Goal: Transaction & Acquisition: Purchase product/service

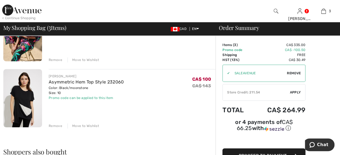
scroll to position [115, 0]
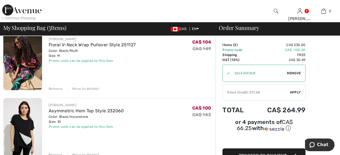
click at [27, 129] on img at bounding box center [22, 127] width 39 height 58
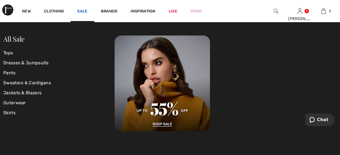
click at [82, 11] on link "Sale" at bounding box center [82, 12] width 10 height 6
click at [8, 51] on link "Tops" at bounding box center [58, 53] width 111 height 10
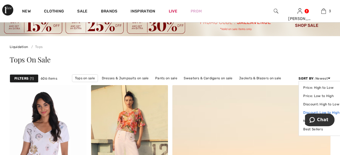
scroll to position [29, 0]
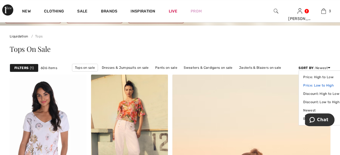
click at [319, 86] on link "Price: Low to High" at bounding box center [321, 85] width 36 height 8
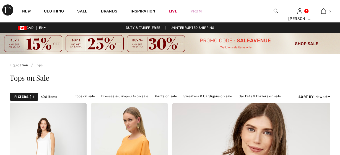
checkbox input "true"
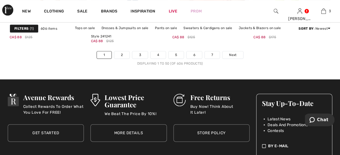
scroll to position [2302, 0]
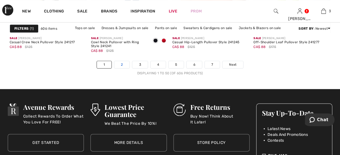
click at [125, 65] on link "2" at bounding box center [121, 64] width 15 height 7
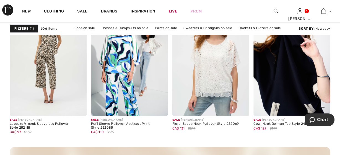
scroll to position [1007, 0]
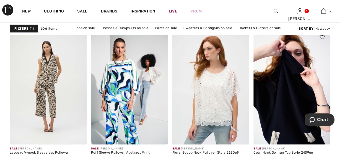
click at [278, 101] on img at bounding box center [291, 86] width 77 height 115
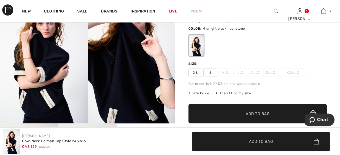
scroll to position [29, 0]
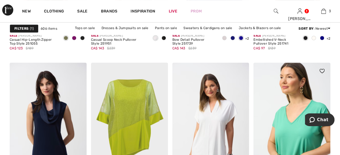
scroll to position [2158, 0]
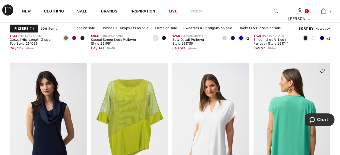
click at [296, 120] on img at bounding box center [291, 120] width 77 height 115
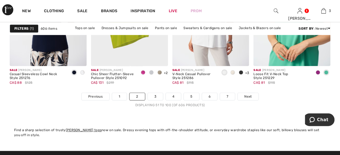
scroll to position [2302, 0]
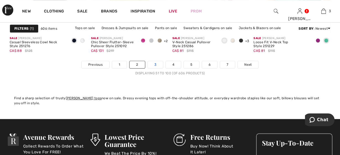
click at [154, 63] on link "3" at bounding box center [155, 64] width 15 height 7
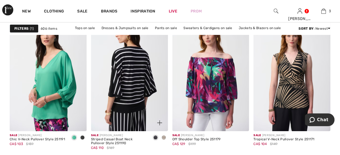
scroll to position [863, 0]
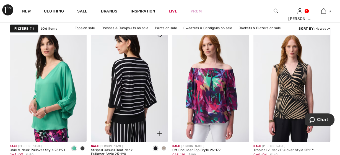
click at [137, 92] on img at bounding box center [129, 84] width 77 height 115
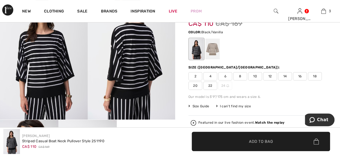
scroll to position [58, 0]
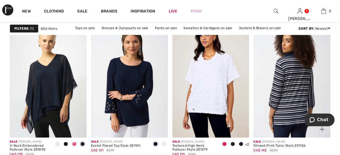
scroll to position [2043, 0]
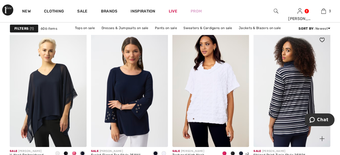
click at [300, 110] on img at bounding box center [291, 89] width 77 height 115
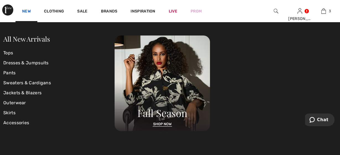
click at [24, 12] on link "New" at bounding box center [26, 12] width 9 height 6
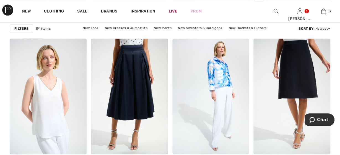
scroll to position [374, 0]
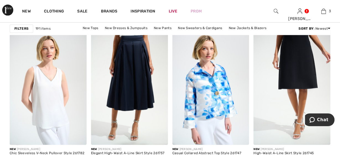
click at [19, 29] on strong "Filters" at bounding box center [21, 28] width 14 height 5
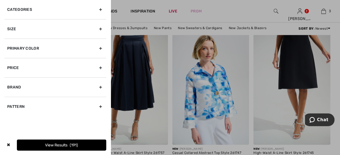
click at [98, 87] on div "Brand" at bounding box center [55, 86] width 102 height 19
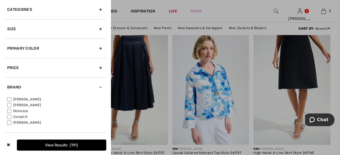
click at [23, 100] on label "[PERSON_NAME]" at bounding box center [56, 99] width 99 height 5
click at [11, 100] on input"] "[PERSON_NAME]" at bounding box center [9, 99] width 4 height 4
checkbox input"] "true"
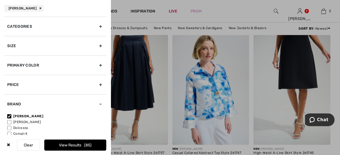
click at [182, 19] on div at bounding box center [170, 77] width 340 height 155
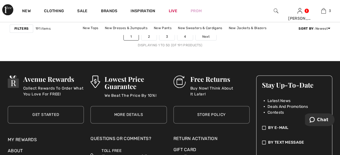
scroll to position [2302, 0]
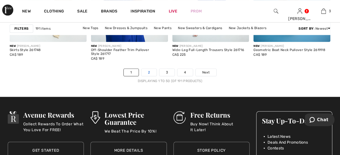
click at [149, 73] on link "2" at bounding box center [148, 72] width 15 height 7
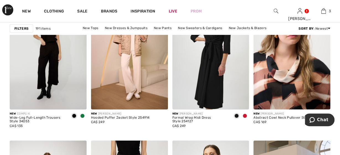
scroll to position [748, 0]
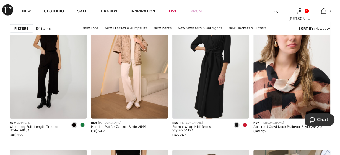
click at [303, 74] on img at bounding box center [291, 60] width 77 height 115
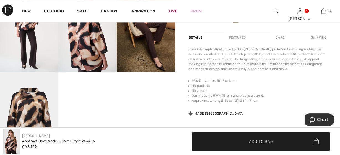
scroll to position [230, 0]
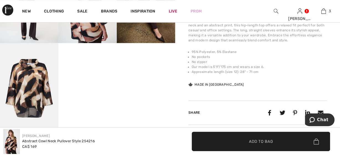
click at [34, 87] on img at bounding box center [29, 87] width 58 height 88
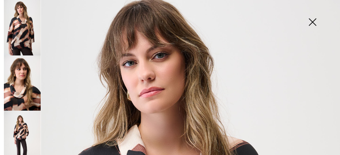
scroll to position [0, 0]
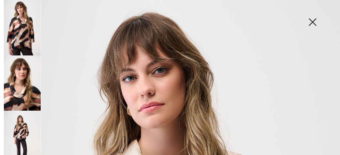
click at [312, 19] on img at bounding box center [313, 22] width 28 height 29
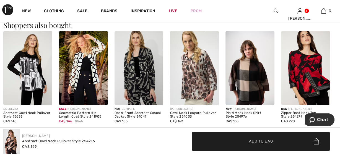
scroll to position [345, 0]
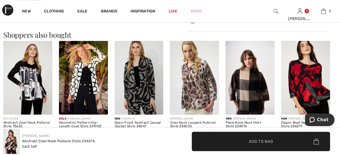
click at [35, 85] on img at bounding box center [27, 77] width 49 height 73
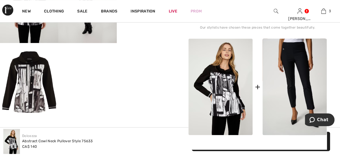
scroll to position [115, 0]
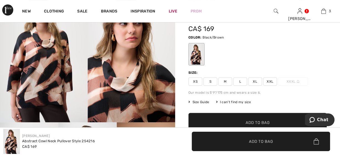
scroll to position [58, 0]
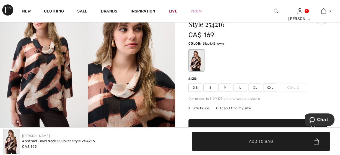
click at [244, 86] on span "L" at bounding box center [240, 87] width 14 height 8
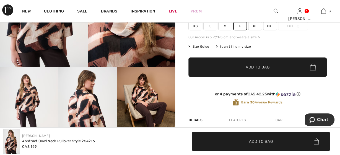
scroll to position [115, 0]
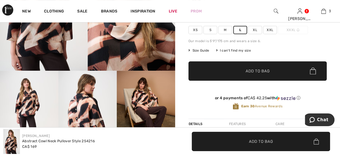
click at [234, 69] on span "✔ Added to Bag" at bounding box center [249, 71] width 34 height 6
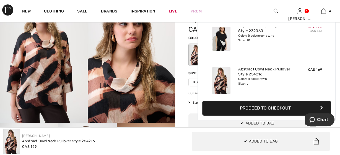
scroll to position [103, 0]
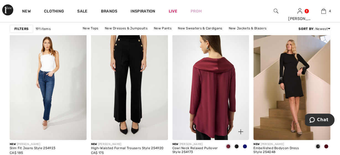
scroll to position [863, 0]
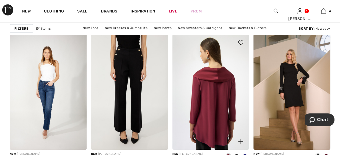
click at [210, 89] on img at bounding box center [210, 91] width 77 height 115
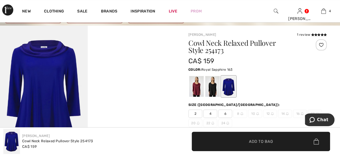
scroll to position [58, 0]
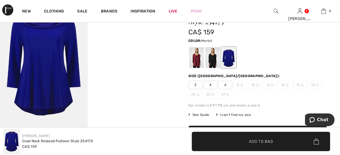
click at [196, 62] on div at bounding box center [196, 57] width 14 height 21
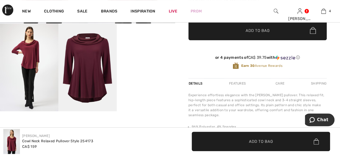
scroll to position [173, 0]
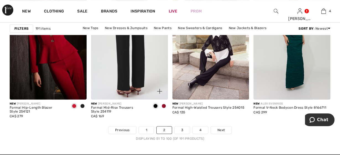
scroll to position [2302, 0]
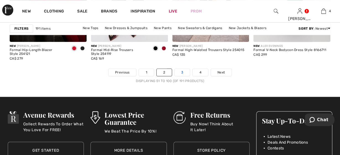
click at [187, 72] on link "3" at bounding box center [182, 72] width 15 height 7
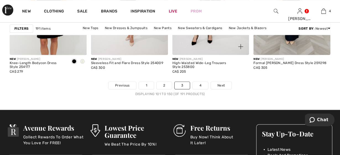
scroll to position [2274, 0]
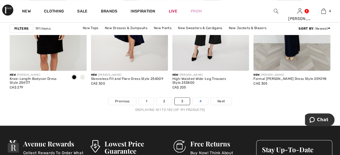
click at [196, 99] on link "4" at bounding box center [200, 100] width 15 height 7
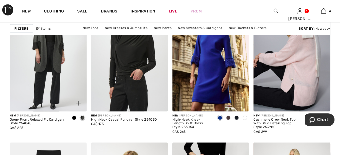
scroll to position [748, 0]
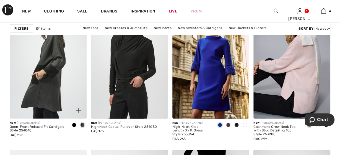
click at [56, 73] on img at bounding box center [48, 60] width 77 height 115
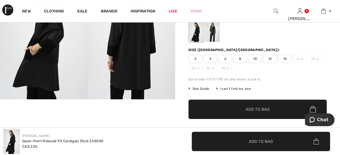
scroll to position [144, 0]
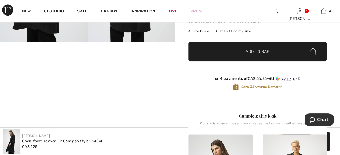
click at [29, 71] on video "Your browser does not support the video tag." at bounding box center [29, 56] width 58 height 29
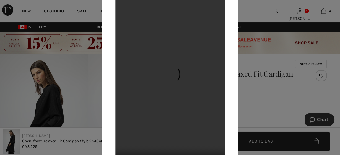
scroll to position [0, 0]
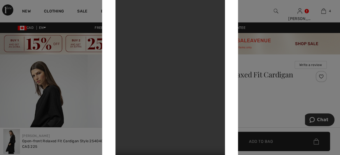
drag, startPoint x: 270, startPoint y: 9, endPoint x: 264, endPoint y: 9, distance: 5.8
click at [270, 9] on div at bounding box center [170, 77] width 340 height 155
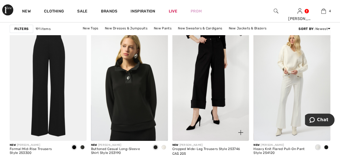
scroll to position [863, 0]
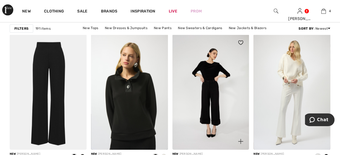
click at [217, 91] on img at bounding box center [210, 91] width 77 height 115
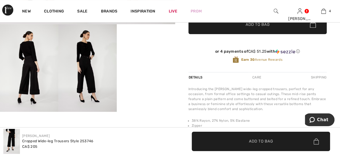
scroll to position [173, 0]
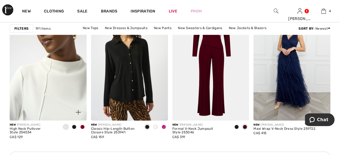
scroll to position [1698, 0]
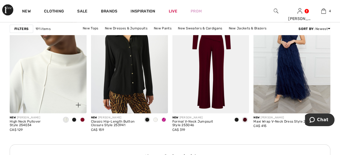
click at [64, 86] on img at bounding box center [48, 55] width 77 height 115
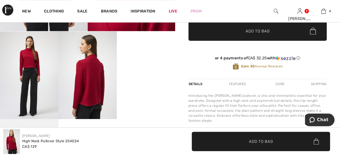
scroll to position [144, 0]
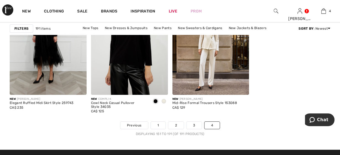
scroll to position [1899, 0]
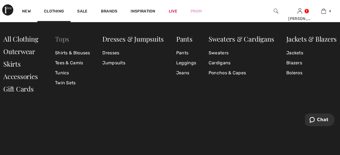
click at [62, 42] on link "Tops" at bounding box center [62, 38] width 14 height 9
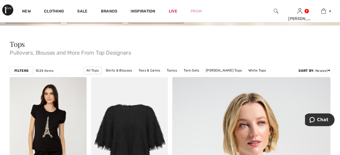
click at [24, 68] on div "Filters" at bounding box center [22, 70] width 24 height 8
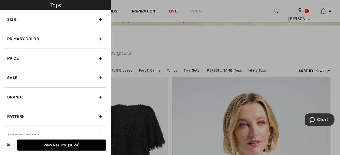
click at [101, 19] on div "Size" at bounding box center [55, 19] width 102 height 19
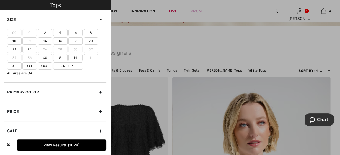
click at [16, 41] on label "10" at bounding box center [14, 40] width 14 height 7
click at [0, 0] on input"] "10" at bounding box center [0, 0] width 0 height 0
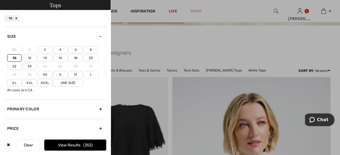
click at [77, 72] on label "M" at bounding box center [75, 74] width 14 height 7
click at [0, 0] on input"] "M" at bounding box center [0, 0] width 0 height 0
click at [90, 74] on label "L" at bounding box center [91, 74] width 14 height 7
click at [0, 0] on input"] "L" at bounding box center [0, 0] width 0 height 0
click at [75, 82] on label "One Size" at bounding box center [68, 82] width 30 height 7
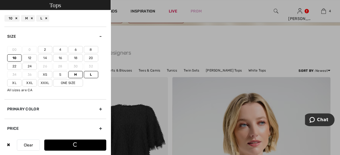
click at [0, 0] on input"] "One Size" at bounding box center [0, 0] width 0 height 0
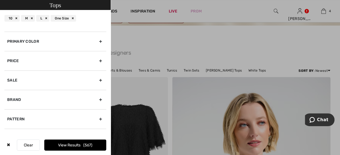
scroll to position [79, 0]
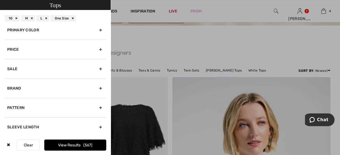
click at [98, 86] on div "Brand" at bounding box center [55, 87] width 102 height 19
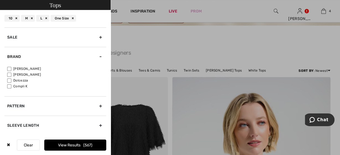
scroll to position [27, 0]
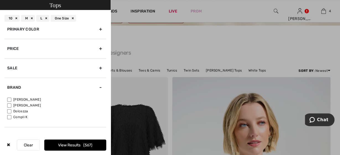
click at [12, 100] on label "[PERSON_NAME]" at bounding box center [56, 99] width 99 height 5
click at [11, 100] on input"] "[PERSON_NAME]" at bounding box center [9, 99] width 4 height 4
checkbox input"] "true"
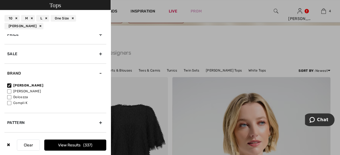
scroll to position [64, 0]
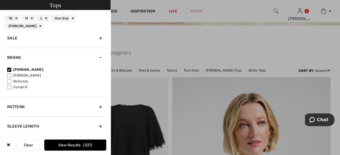
click at [69, 145] on button "View Results 337" at bounding box center [75, 144] width 62 height 11
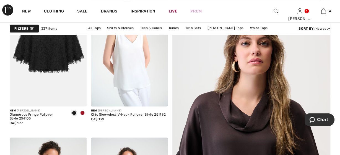
scroll to position [115, 0]
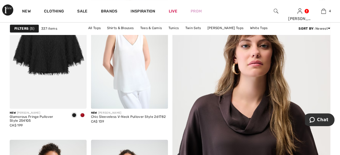
click at [243, 111] on img at bounding box center [251, 135] width 190 height 285
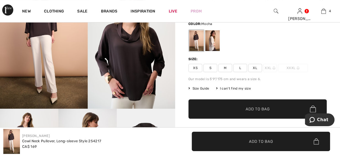
scroll to position [86, 0]
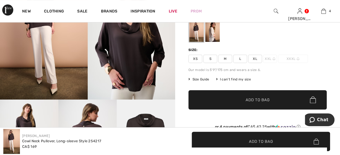
click at [195, 33] on div at bounding box center [196, 31] width 14 height 21
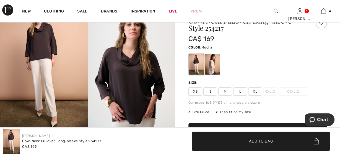
scroll to position [58, 0]
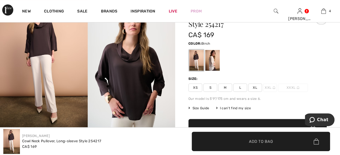
click at [214, 64] on div at bounding box center [212, 60] width 14 height 21
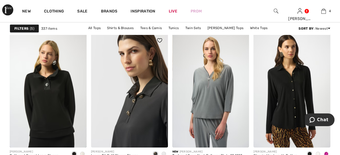
scroll to position [892, 0]
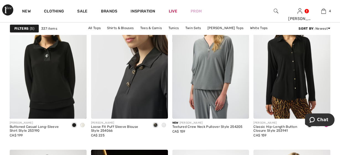
click at [126, 84] on img at bounding box center [129, 60] width 77 height 115
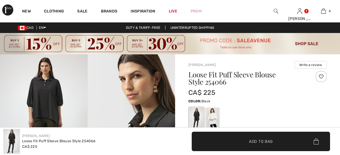
checkbox input "true"
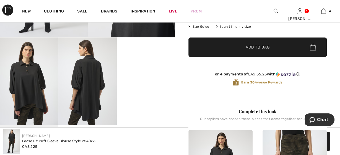
scroll to position [173, 0]
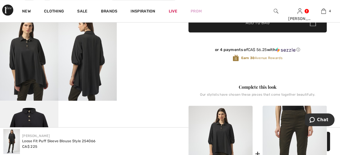
click at [152, 42] on video "Your browser does not support the video tag." at bounding box center [146, 27] width 58 height 29
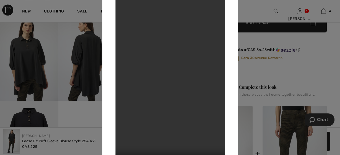
click at [291, 74] on div at bounding box center [170, 77] width 340 height 155
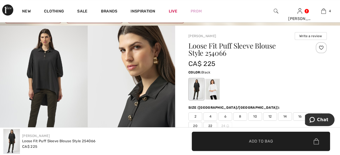
scroll to position [29, 0]
click at [209, 91] on div at bounding box center [212, 89] width 14 height 21
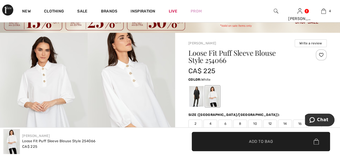
scroll to position [0, 0]
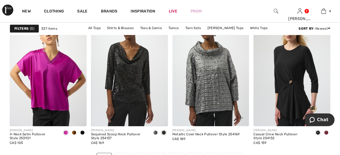
scroll to position [2187, 0]
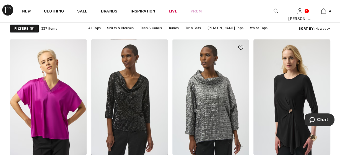
click at [219, 108] on img at bounding box center [210, 96] width 77 height 115
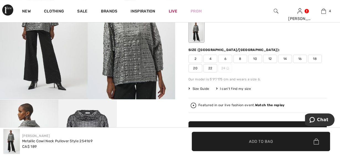
scroll to position [58, 0]
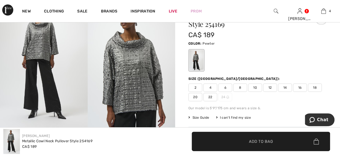
click at [257, 87] on span "10" at bounding box center [255, 87] width 14 height 8
click at [248, 136] on span "✔ Added to Bag Add to Bag" at bounding box center [261, 140] width 138 height 19
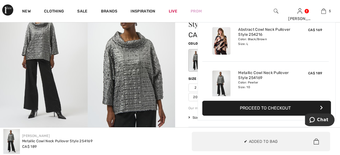
scroll to position [146, 0]
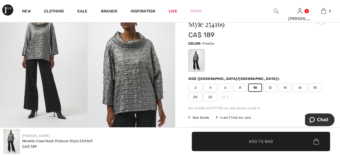
click at [76, 66] on img at bounding box center [44, 62] width 88 height 131
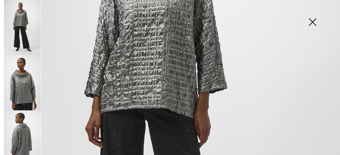
scroll to position [155, 0]
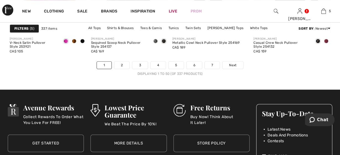
scroll to position [2274, 0]
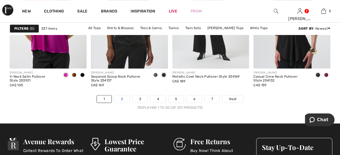
click at [122, 97] on link "2" at bounding box center [121, 98] width 15 height 7
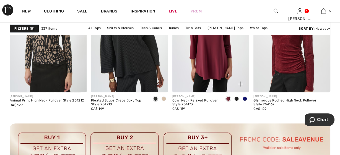
scroll to position [1036, 0]
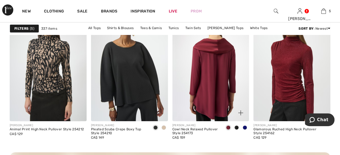
click at [217, 79] on img at bounding box center [210, 63] width 77 height 115
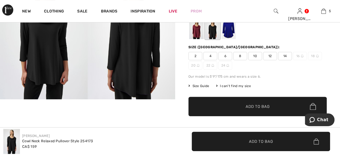
scroll to position [29, 0]
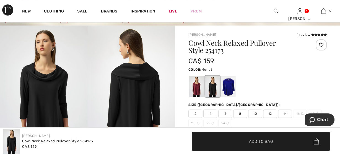
click at [196, 88] on div at bounding box center [196, 86] width 14 height 21
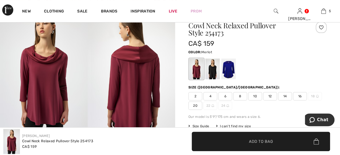
scroll to position [58, 0]
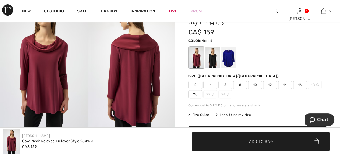
click at [257, 83] on span "10" at bounding box center [255, 85] width 14 height 8
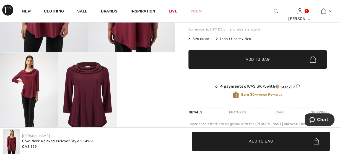
scroll to position [144, 0]
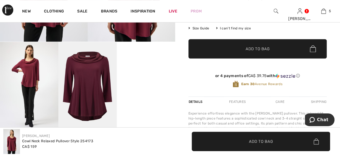
click at [247, 53] on span "✔ Added to Bag Add to Bag" at bounding box center [257, 48] width 138 height 19
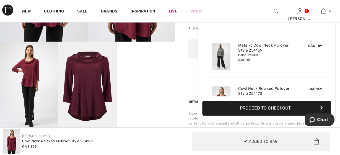
scroll to position [189, 0]
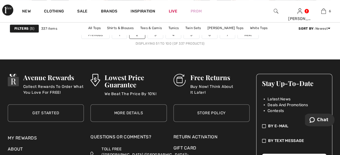
scroll to position [2302, 0]
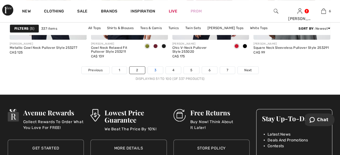
click at [155, 67] on link "3" at bounding box center [155, 69] width 15 height 7
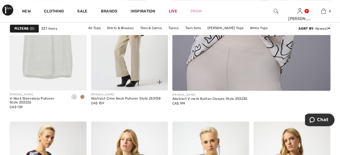
scroll to position [230, 0]
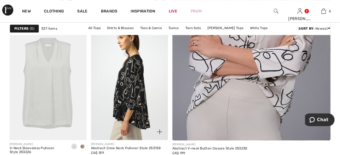
click at [134, 75] on img at bounding box center [129, 81] width 77 height 115
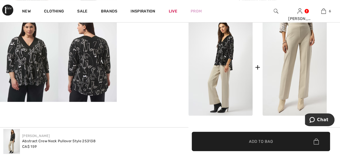
scroll to position [201, 0]
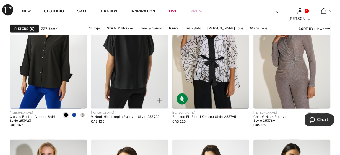
scroll to position [1525, 0]
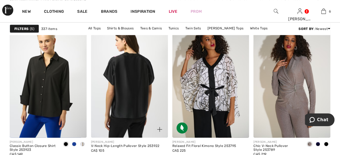
click at [137, 83] on img at bounding box center [129, 79] width 77 height 115
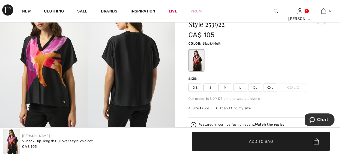
scroll to position [86, 0]
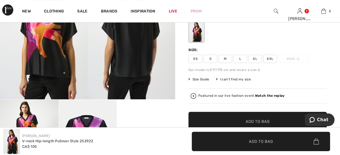
click at [237, 56] on span "L" at bounding box center [240, 59] width 14 height 8
click at [242, 116] on span "✔ Added to Bag Add to Bag" at bounding box center [257, 121] width 138 height 19
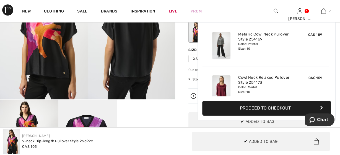
scroll to position [232, 0]
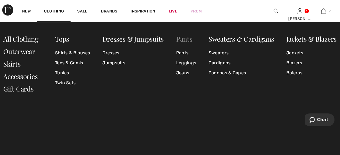
click at [185, 41] on link "Pants" at bounding box center [184, 38] width 16 height 9
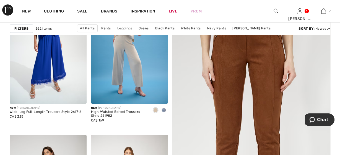
scroll to position [86, 0]
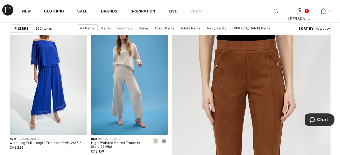
click at [18, 27] on strong "Filters" at bounding box center [21, 28] width 14 height 5
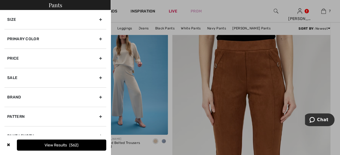
click at [101, 97] on div "Brand" at bounding box center [55, 96] width 102 height 19
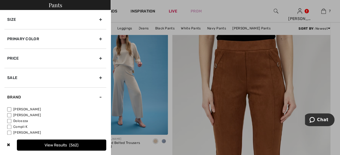
click at [10, 109] on input"] "[PERSON_NAME]" at bounding box center [9, 109] width 4 height 4
checkbox input"] "true"
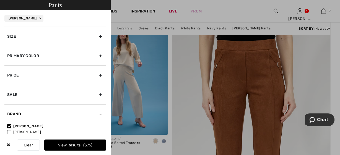
click at [66, 146] on button "View Results 375" at bounding box center [75, 144] width 62 height 11
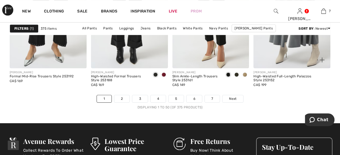
scroll to position [2274, 0]
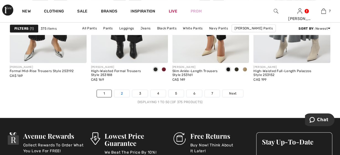
click at [124, 93] on link "2" at bounding box center [121, 93] width 15 height 7
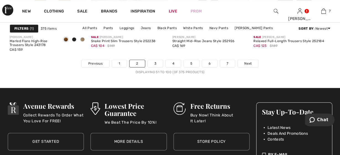
scroll to position [2302, 0]
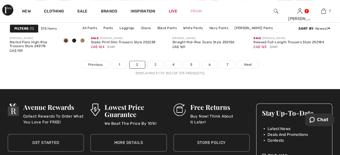
click at [157, 65] on link "3" at bounding box center [155, 64] width 15 height 7
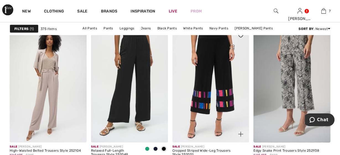
scroll to position [518, 0]
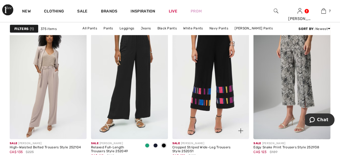
click at [226, 84] on img at bounding box center [210, 81] width 77 height 115
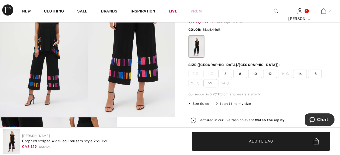
scroll to position [58, 0]
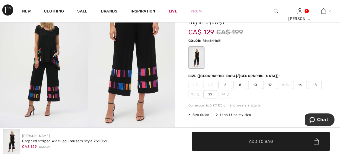
click at [255, 82] on span "10" at bounding box center [255, 85] width 14 height 8
click at [260, 140] on span "Add to Bag" at bounding box center [261, 141] width 24 height 6
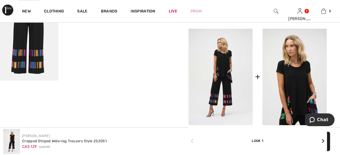
scroll to position [288, 0]
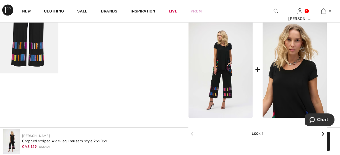
click at [306, 77] on img at bounding box center [295, 69] width 64 height 96
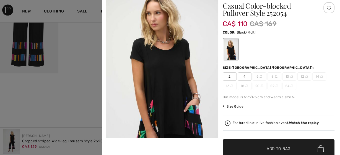
scroll to position [0, 0]
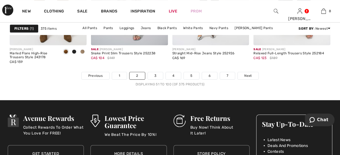
scroll to position [2302, 0]
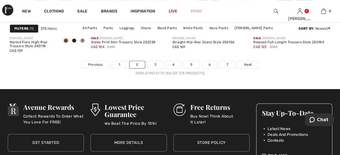
click at [158, 65] on link "3" at bounding box center [155, 64] width 15 height 7
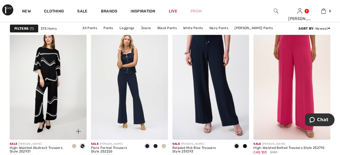
scroll to position [748, 0]
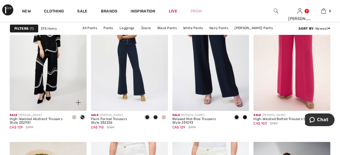
click at [49, 76] on img at bounding box center [48, 52] width 77 height 115
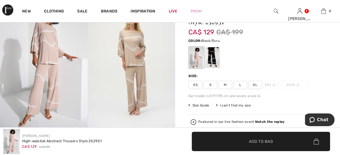
click at [214, 53] on div at bounding box center [212, 57] width 14 height 21
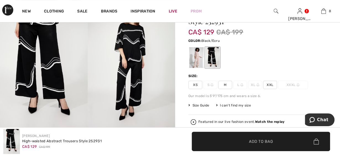
click at [227, 84] on span "M" at bounding box center [225, 85] width 14 height 8
click at [224, 135] on span "✔ Added to Bag Add to Bag" at bounding box center [261, 140] width 138 height 19
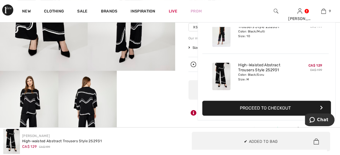
scroll to position [201, 0]
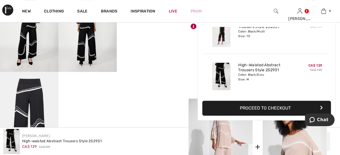
click at [144, 112] on div "Your browser does not support the video tag." at bounding box center [87, 6] width 175 height 307
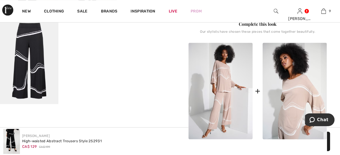
scroll to position [288, 0]
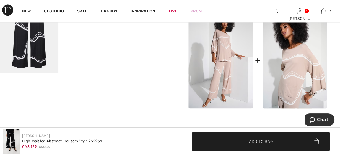
click at [227, 51] on img at bounding box center [220, 60] width 64 height 97
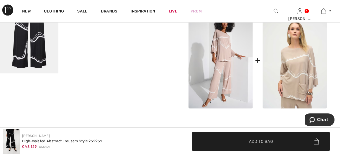
click at [302, 70] on img at bounding box center [295, 60] width 64 height 97
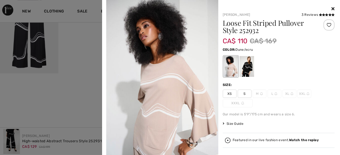
click at [249, 71] on div at bounding box center [246, 66] width 14 height 21
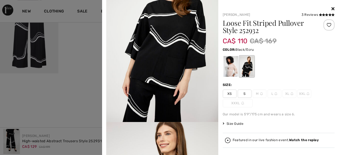
scroll to position [93, 0]
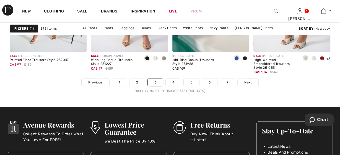
scroll to position [2302, 0]
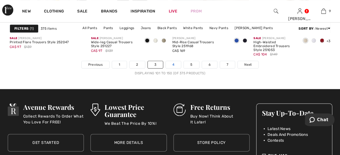
click at [174, 61] on link "4" at bounding box center [173, 64] width 15 height 7
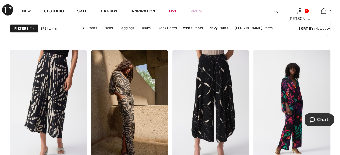
scroll to position [691, 0]
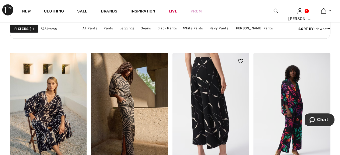
click at [217, 103] on img at bounding box center [210, 110] width 77 height 115
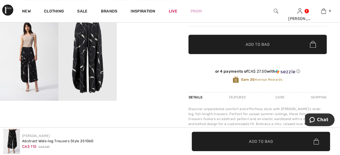
scroll to position [144, 0]
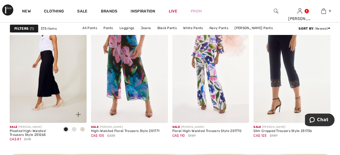
scroll to position [1036, 0]
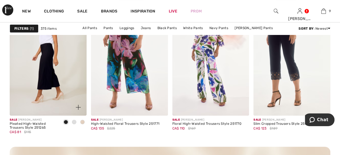
click at [48, 77] on img at bounding box center [48, 57] width 77 height 115
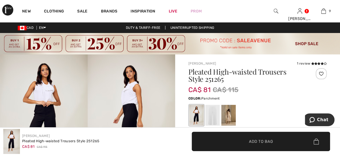
click at [234, 113] on div at bounding box center [228, 115] width 14 height 21
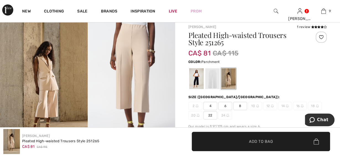
scroll to position [58, 0]
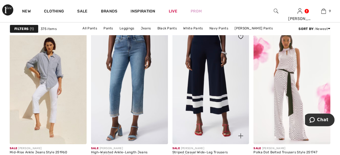
scroll to position [1899, 0]
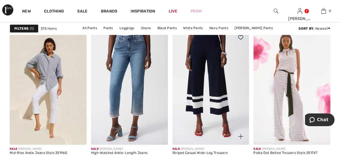
click at [218, 87] on img at bounding box center [210, 86] width 77 height 115
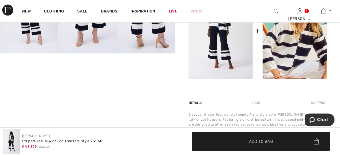
scroll to position [259, 0]
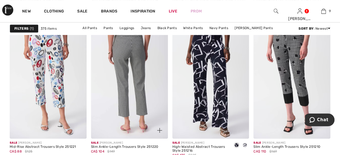
scroll to position [2187, 0]
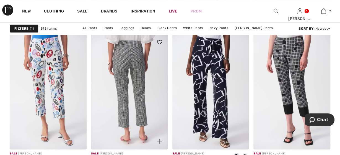
click at [141, 73] on img at bounding box center [129, 91] width 77 height 115
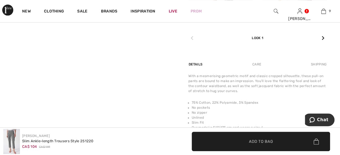
scroll to position [403, 0]
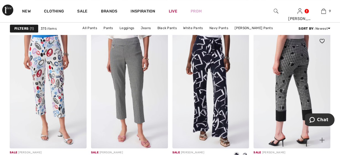
scroll to position [2187, 0]
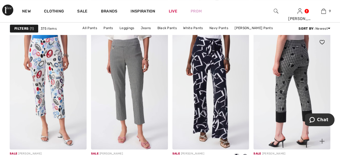
click at [299, 74] on img at bounding box center [291, 91] width 77 height 115
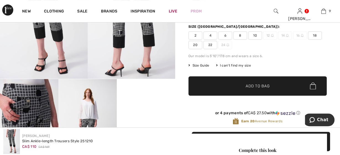
scroll to position [58, 0]
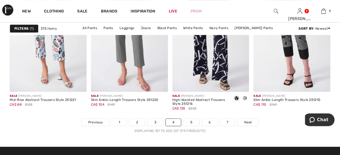
scroll to position [2302, 0]
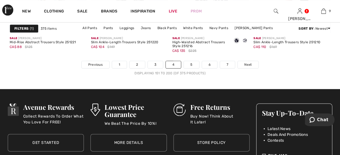
click at [191, 59] on div "Sale JOSEPH RIBKOFF High-Waisted Abstract Trousers Style 251216 CA$ 135 $225" at bounding box center [210, 47] width 77 height 27
click at [191, 64] on link "5" at bounding box center [191, 64] width 15 height 7
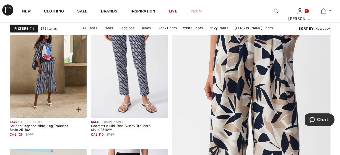
scroll to position [86, 0]
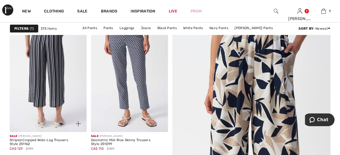
click at [56, 89] on img at bounding box center [48, 74] width 77 height 115
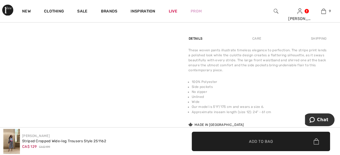
scroll to position [403, 0]
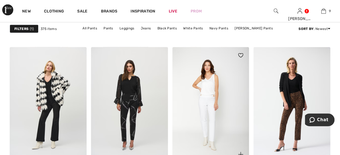
scroll to position [1640, 0]
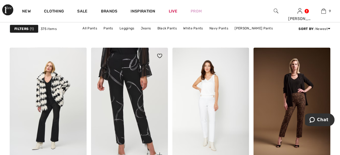
click at [143, 106] on img at bounding box center [129, 105] width 77 height 115
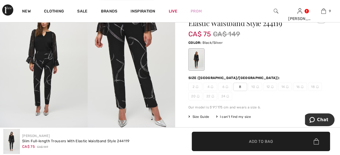
scroll to position [29, 0]
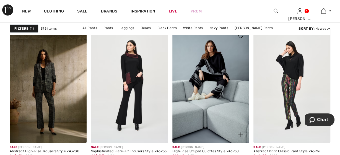
scroll to position [2043, 0]
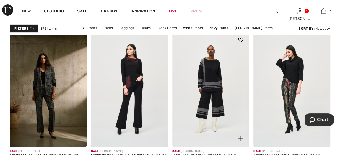
click at [217, 78] on img at bounding box center [210, 89] width 77 height 115
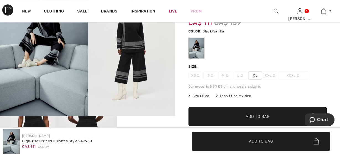
scroll to position [58, 0]
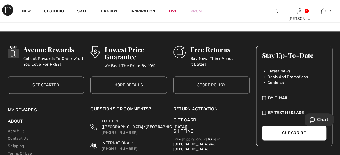
scroll to position [2274, 0]
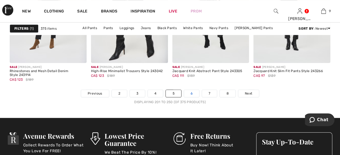
click at [194, 90] on link "6" at bounding box center [191, 93] width 15 height 7
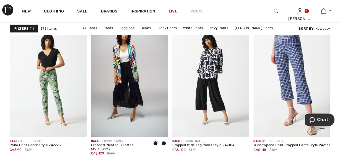
scroll to position [1899, 0]
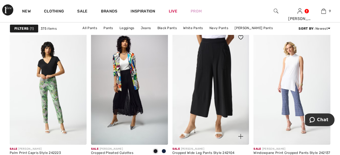
click at [223, 76] on img at bounding box center [210, 86] width 77 height 115
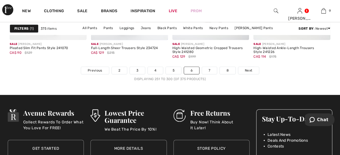
scroll to position [2302, 0]
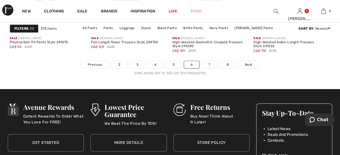
click at [213, 63] on link "7" at bounding box center [209, 64] width 15 height 7
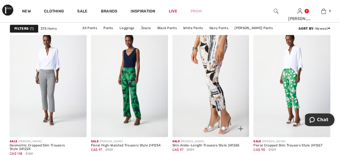
scroll to position [345, 0]
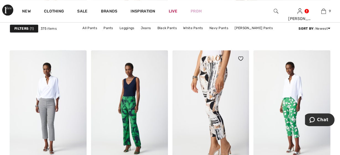
click at [215, 70] on img at bounding box center [210, 107] width 77 height 115
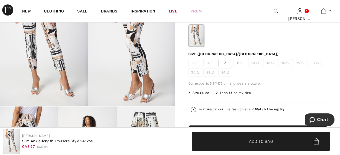
scroll to position [86, 0]
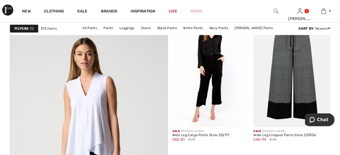
scroll to position [1237, 0]
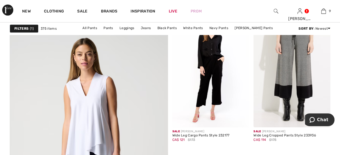
click at [303, 73] on img at bounding box center [291, 69] width 77 height 115
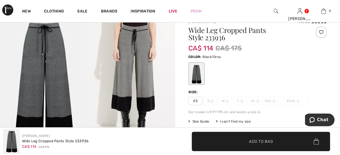
scroll to position [58, 0]
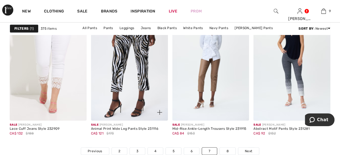
scroll to position [2274, 0]
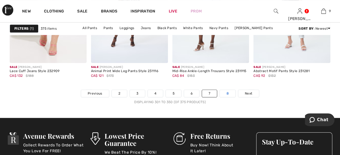
click at [229, 92] on link "8" at bounding box center [227, 93] width 15 height 7
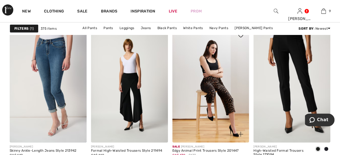
scroll to position [1007, 0]
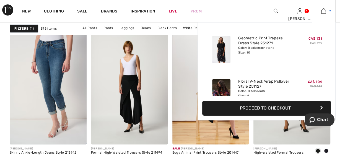
click at [325, 12] on img at bounding box center [323, 11] width 5 height 7
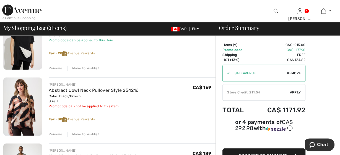
scroll to position [230, 0]
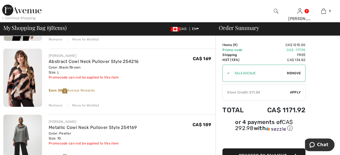
click at [57, 104] on div "Remove" at bounding box center [56, 105] width 14 height 5
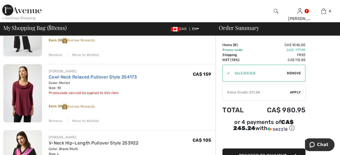
scroll to position [288, 0]
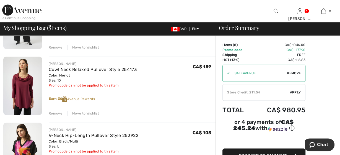
click at [54, 112] on div "Remove" at bounding box center [56, 113] width 14 height 5
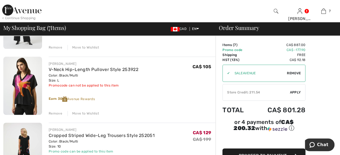
click at [53, 113] on div "Remove" at bounding box center [56, 113] width 14 height 5
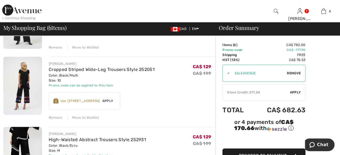
click at [54, 117] on div "Remove" at bounding box center [56, 117] width 14 height 5
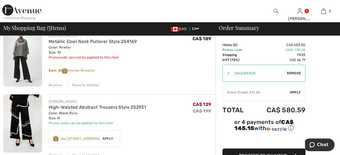
scroll to position [259, 0]
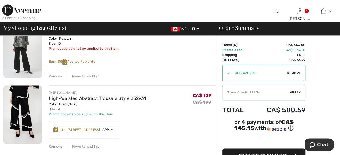
click at [25, 102] on img at bounding box center [22, 114] width 39 height 58
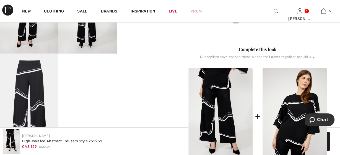
scroll to position [259, 0]
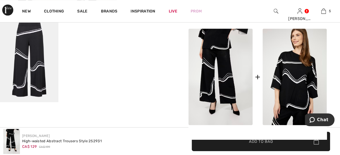
click at [310, 75] on img at bounding box center [295, 77] width 64 height 97
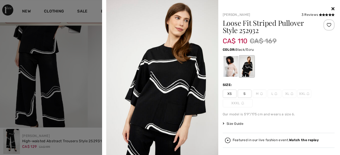
scroll to position [0, 0]
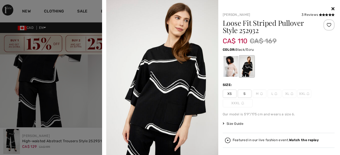
click at [87, 76] on div at bounding box center [170, 77] width 340 height 155
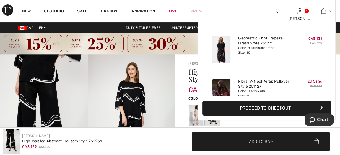
drag, startPoint x: 321, startPoint y: 12, endPoint x: 318, endPoint y: 13, distance: 3.1
click at [321, 12] on link "5" at bounding box center [323, 11] width 23 height 7
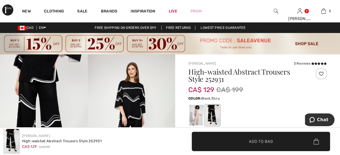
scroll to position [58, 0]
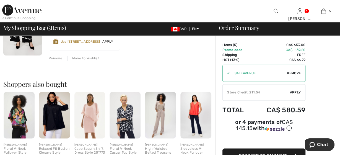
scroll to position [317, 0]
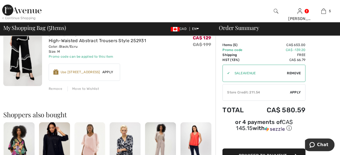
click at [57, 88] on div "Remove" at bounding box center [56, 88] width 14 height 5
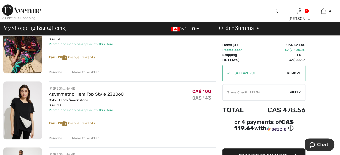
scroll to position [160, 0]
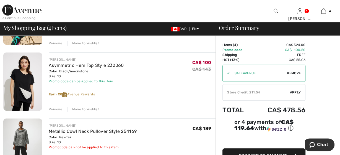
click at [56, 110] on div "Remove" at bounding box center [56, 109] width 14 height 5
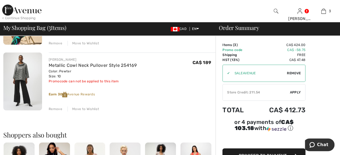
click at [80, 108] on div "Move to Wishlist" at bounding box center [84, 108] width 32 height 5
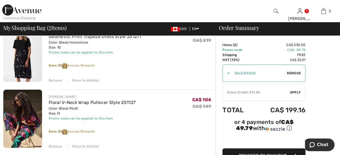
scroll to position [115, 0]
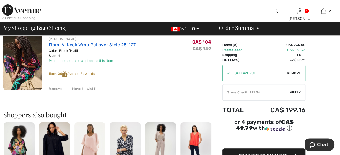
click at [87, 45] on link "Floral V-Neck Wrap Pullover Style 251127" at bounding box center [92, 44] width 87 height 5
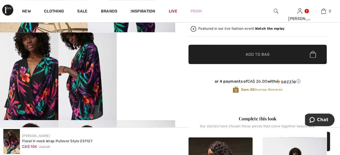
scroll to position [144, 0]
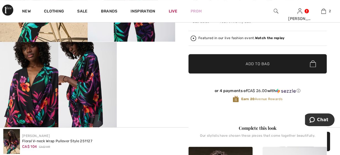
click at [139, 71] on video "Your browser does not support the video tag." at bounding box center [146, 56] width 58 height 29
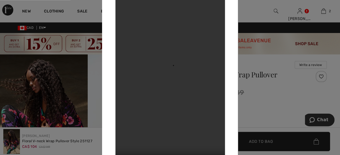
scroll to position [0, 0]
click at [268, 18] on div at bounding box center [170, 77] width 340 height 155
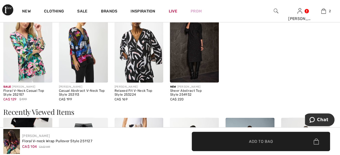
scroll to position [633, 0]
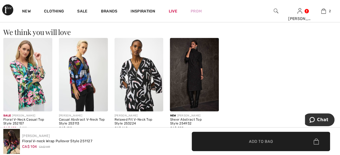
click at [87, 71] on img at bounding box center [83, 74] width 49 height 73
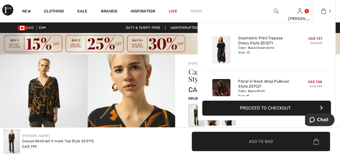
click at [323, 14] on img at bounding box center [323, 11] width 5 height 7
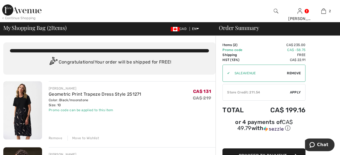
click at [23, 105] on img at bounding box center [22, 110] width 39 height 58
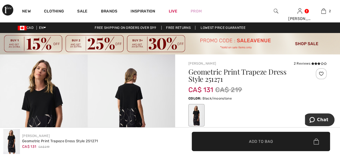
click at [276, 11] on img at bounding box center [276, 11] width 5 height 7
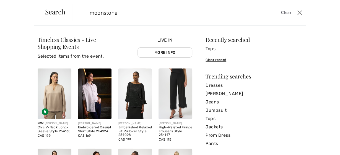
type input "moonstone"
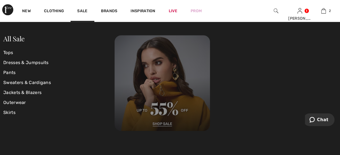
scroll to position [144, 0]
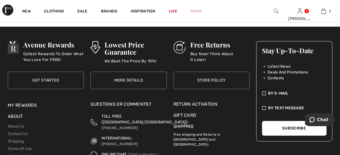
click at [273, 11] on div at bounding box center [276, 11] width 24 height 22
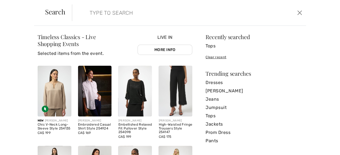
scroll to position [0, 0]
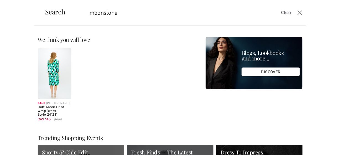
type input "moonstone"
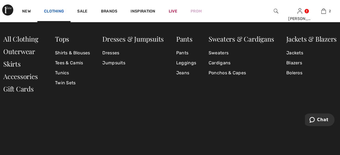
click at [54, 12] on link "Clothing" at bounding box center [54, 12] width 20 height 6
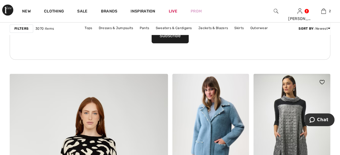
scroll to position [1266, 0]
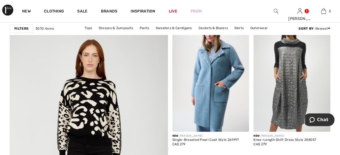
click at [296, 105] on img at bounding box center [291, 73] width 77 height 115
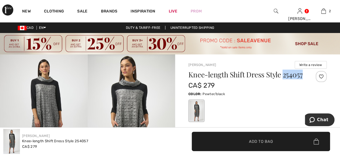
drag, startPoint x: 283, startPoint y: 74, endPoint x: 302, endPoint y: 74, distance: 18.5
click at [302, 74] on h1 "Knee-length Shift Dress Style 254057" at bounding box center [245, 74] width 115 height 7
copy h1 "254057"
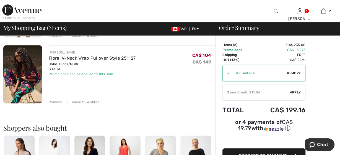
scroll to position [153, 0]
